Goal: Find specific page/section

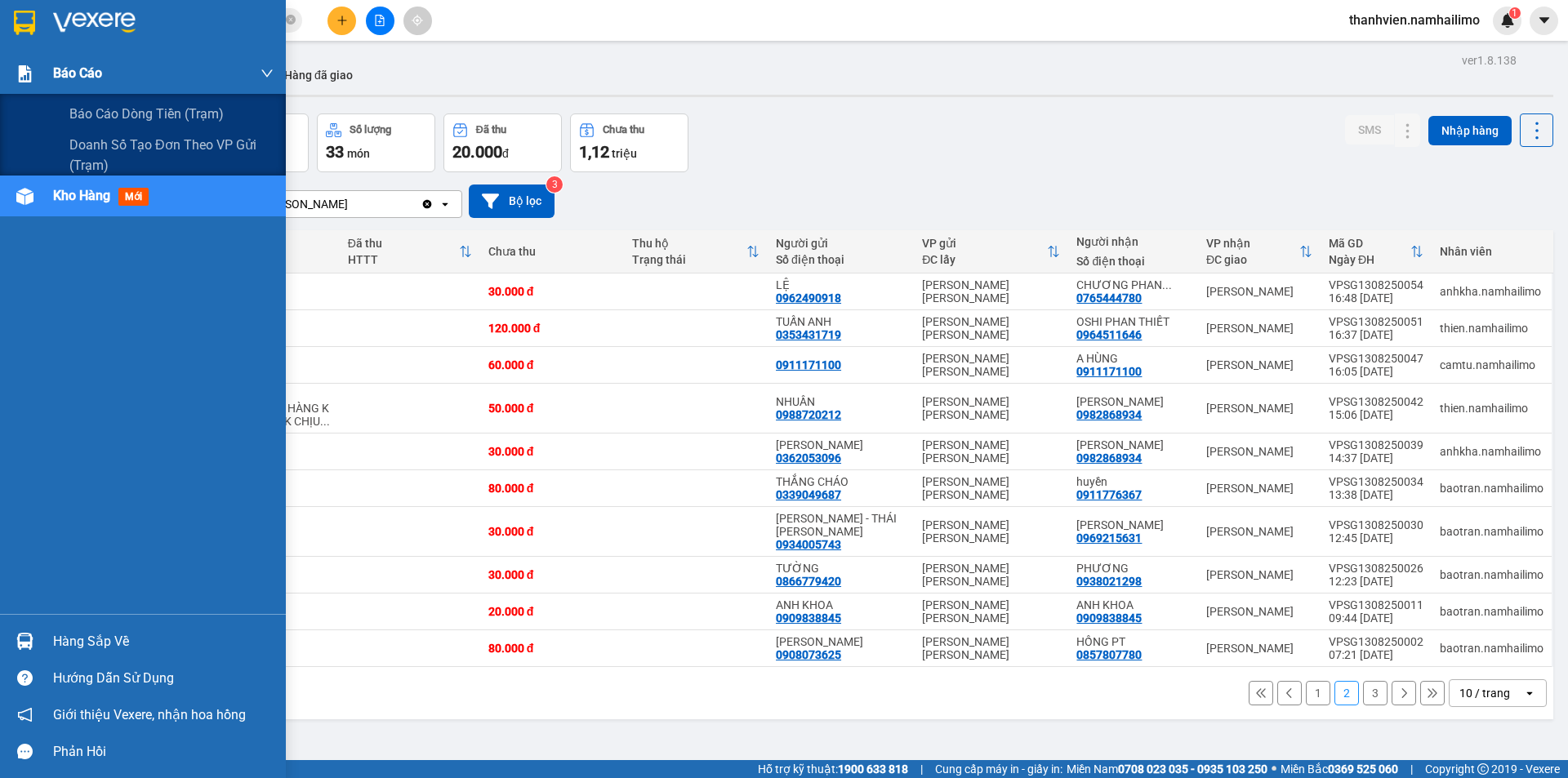
click at [91, 71] on span "Báo cáo" at bounding box center [77, 73] width 49 height 20
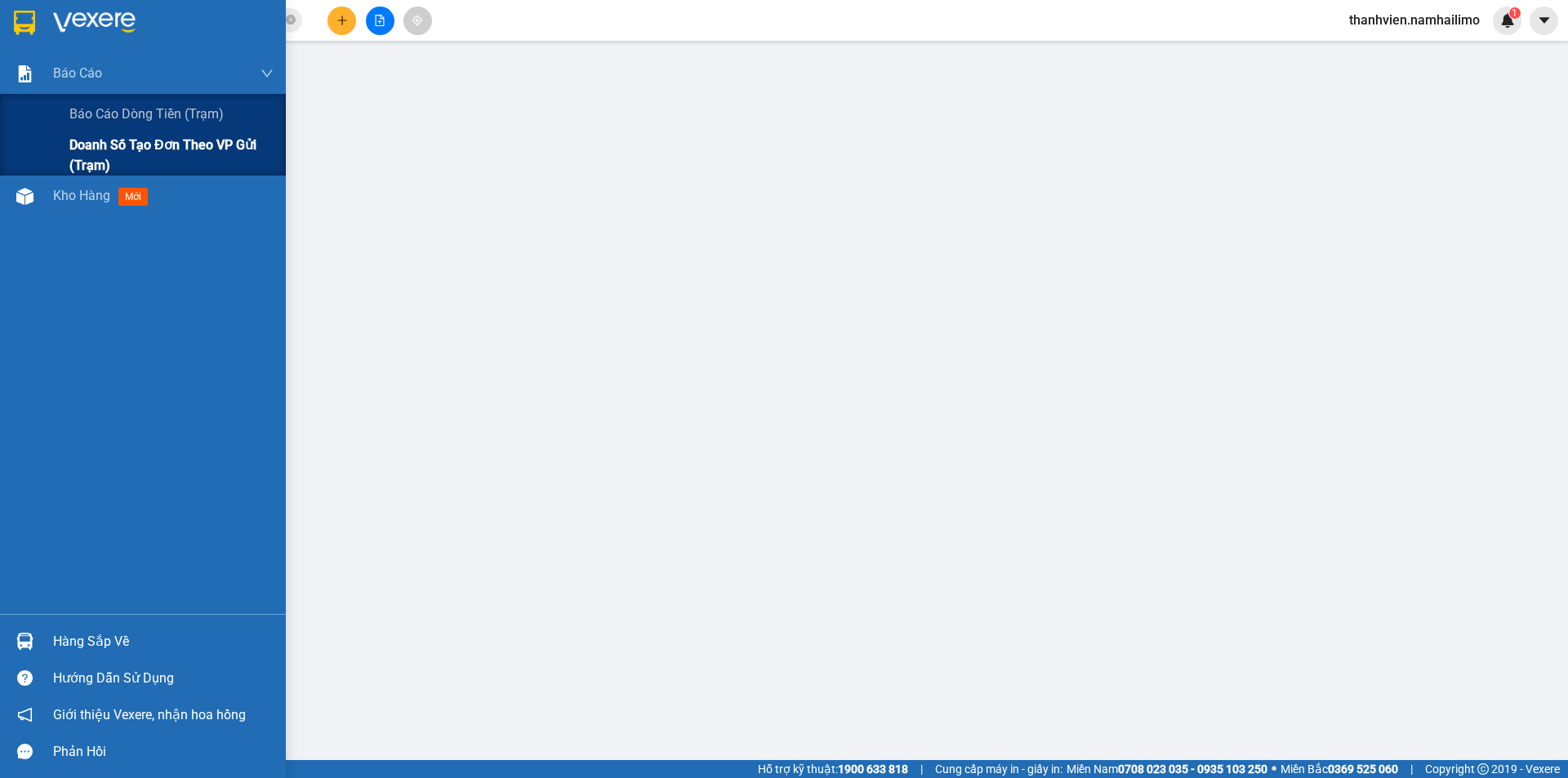
click at [124, 140] on span "Doanh số tạo đơn theo VP gửi (trạm)" at bounding box center [171, 155] width 204 height 41
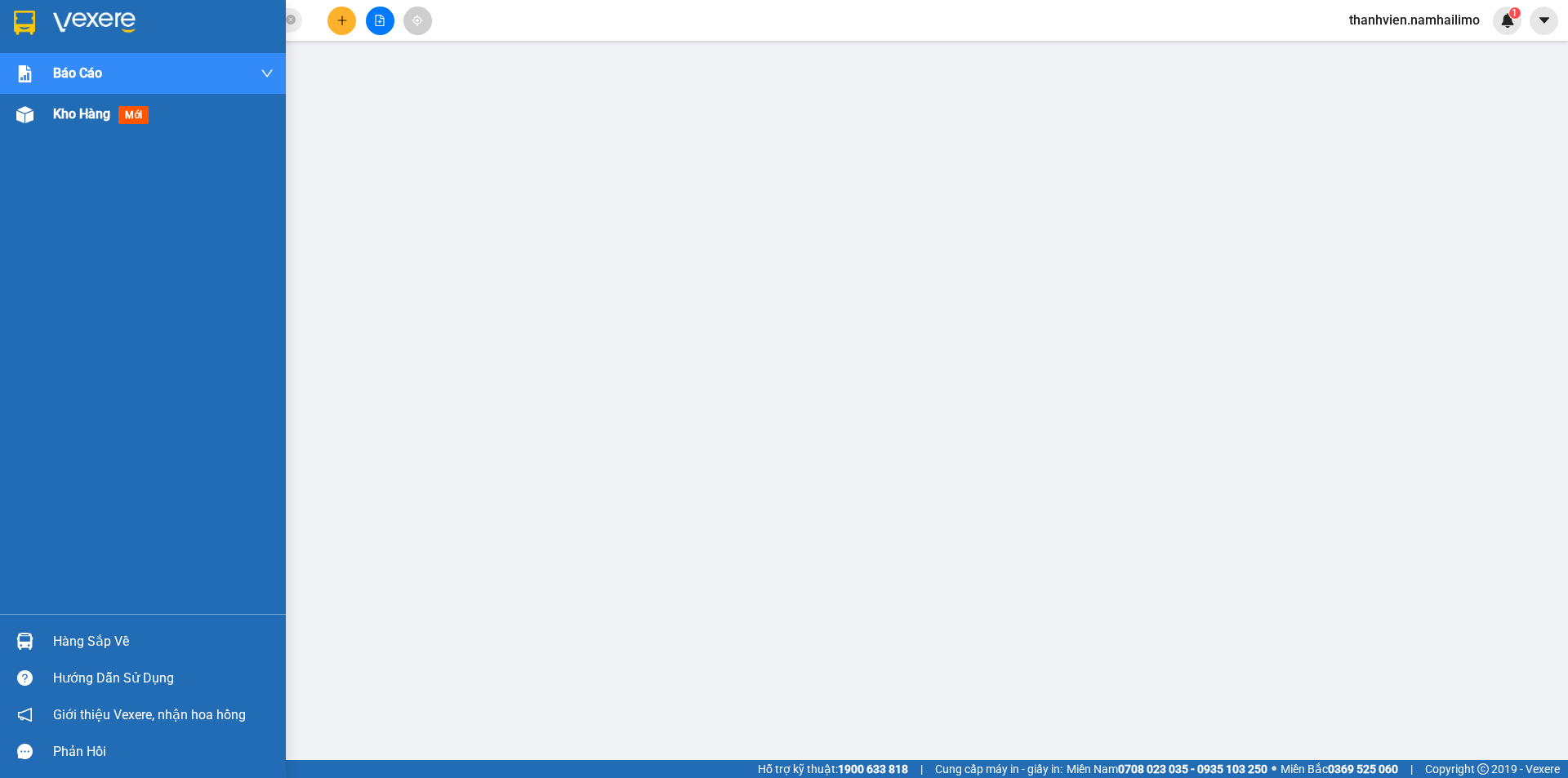
click at [108, 125] on div "Kho hàng mới" at bounding box center [163, 114] width 221 height 41
